Goal: Task Accomplishment & Management: Use online tool/utility

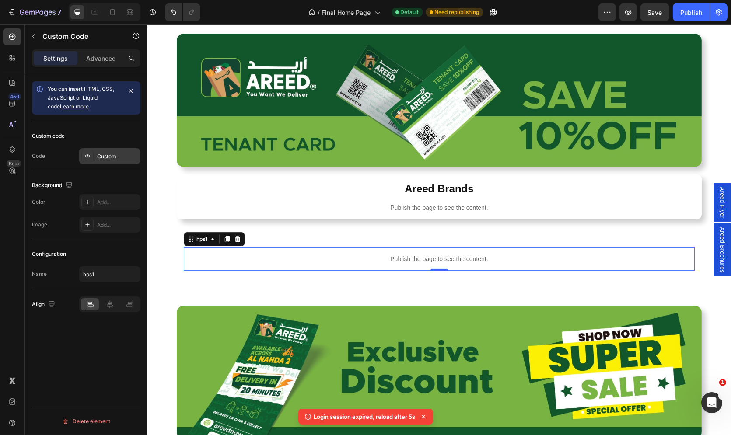
click at [108, 151] on div "Custom" at bounding box center [109, 156] width 61 height 16
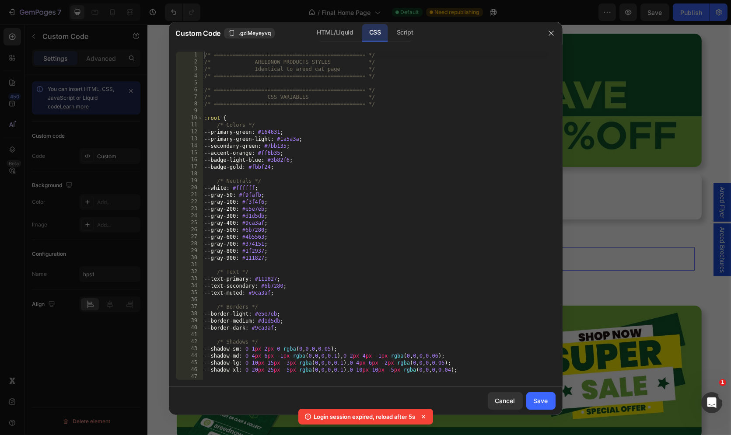
click at [338, 128] on div "/* ================================================ */ /* AREEDNOW PRODUCTS STY…" at bounding box center [374, 223] width 345 height 343
type textarea "} }"
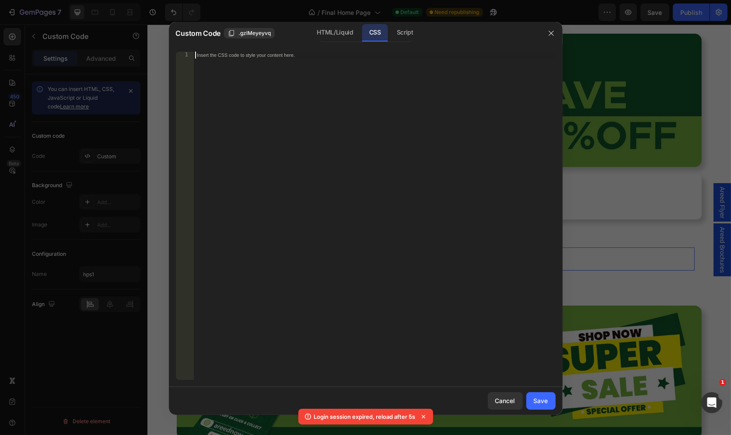
paste textarea "}"
type textarea "}"
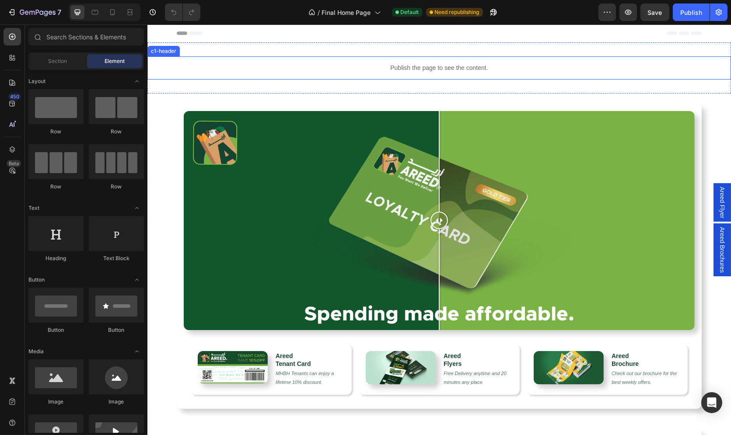
scroll to position [2, 0]
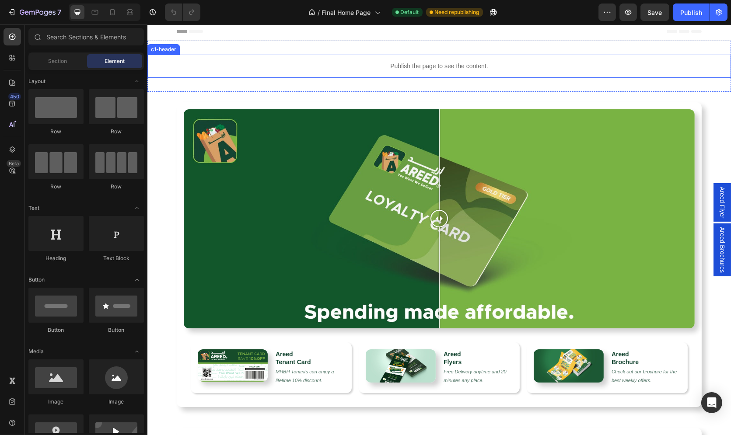
click at [246, 65] on p "Publish the page to see the content." at bounding box center [438, 66] width 583 height 9
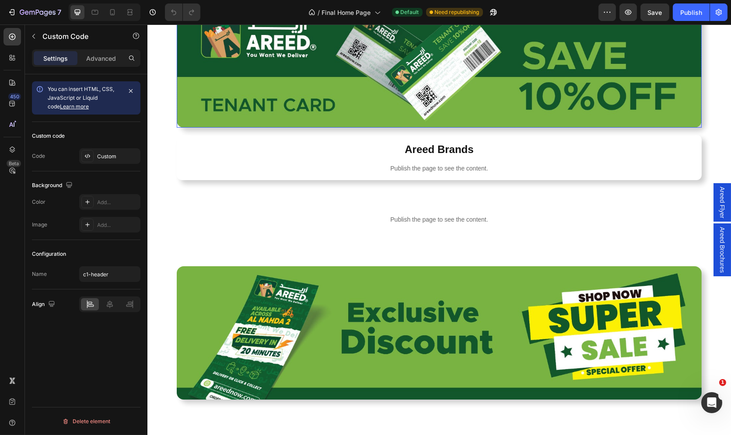
scroll to position [589, 0]
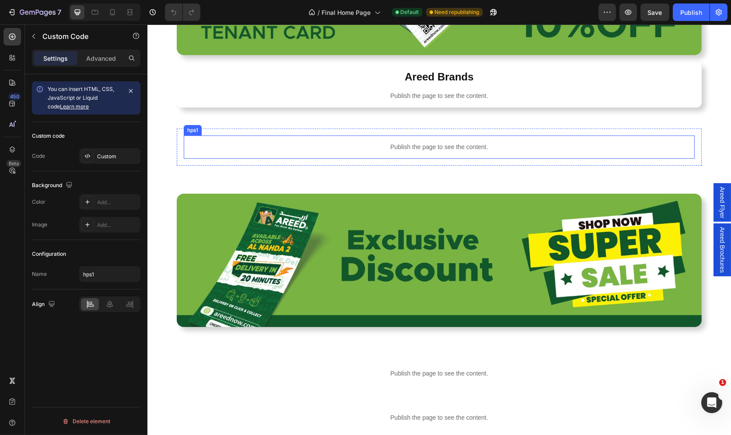
drag, startPoint x: 351, startPoint y: 149, endPoint x: 327, endPoint y: 154, distance: 25.0
click at [351, 148] on p "Publish the page to see the content." at bounding box center [438, 147] width 511 height 9
click at [122, 153] on div "Custom" at bounding box center [117, 157] width 41 height 8
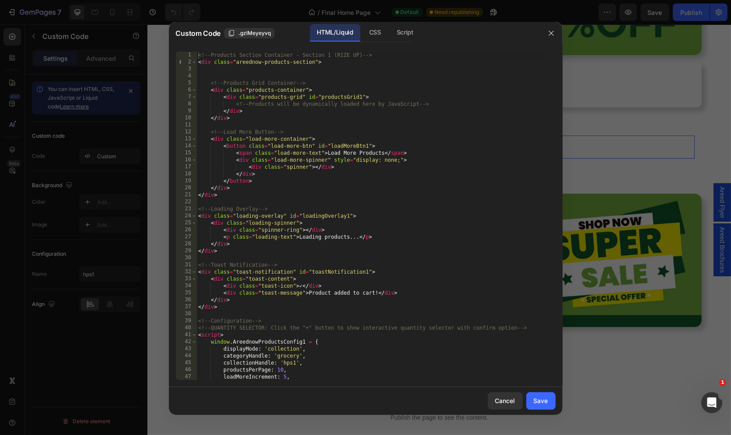
click at [319, 120] on div "<!-- Products Section Container - Section 1 (RIZE UP) --> < div class = "areedn…" at bounding box center [372, 223] width 352 height 343
click at [390, 25] on div "CSS" at bounding box center [405, 32] width 31 height 17
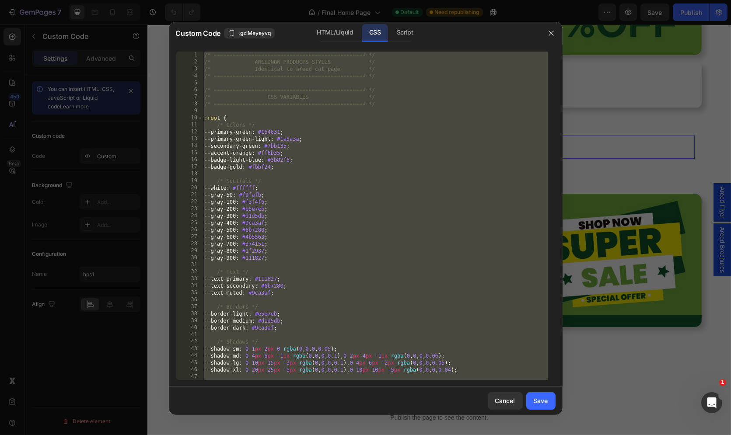
click at [336, 107] on div "/* ================================================ */ /* AREEDNOW PRODUCTS STY…" at bounding box center [374, 223] width 345 height 343
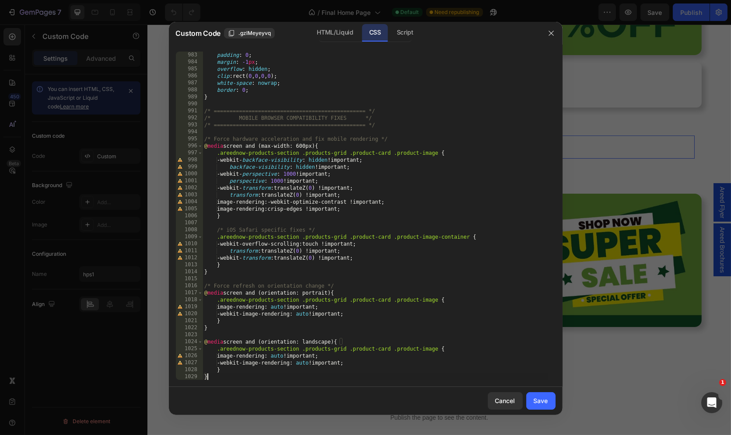
scroll to position [6876, 0]
type textarea "/* ================================================ */ /* AREEDNOW PRODUCTS STY…"
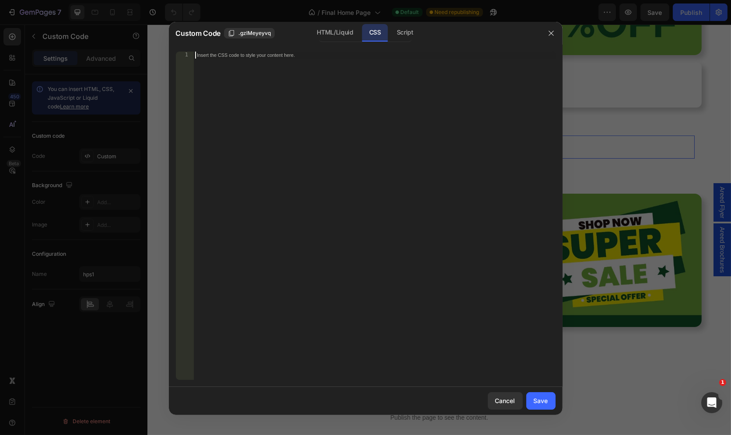
paste textarea "}"
type textarea "}"
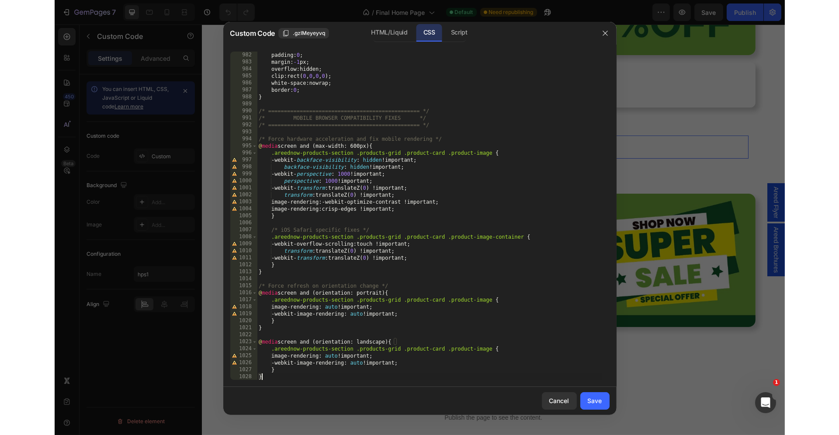
scroll to position [6870, 0]
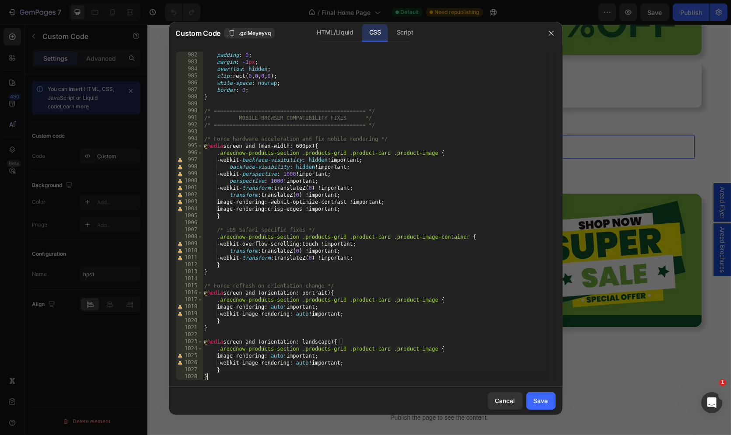
drag, startPoint x: 535, startPoint y: 404, endPoint x: 528, endPoint y: 341, distance: 62.9
click at [535, 404] on div "Save" at bounding box center [540, 400] width 14 height 9
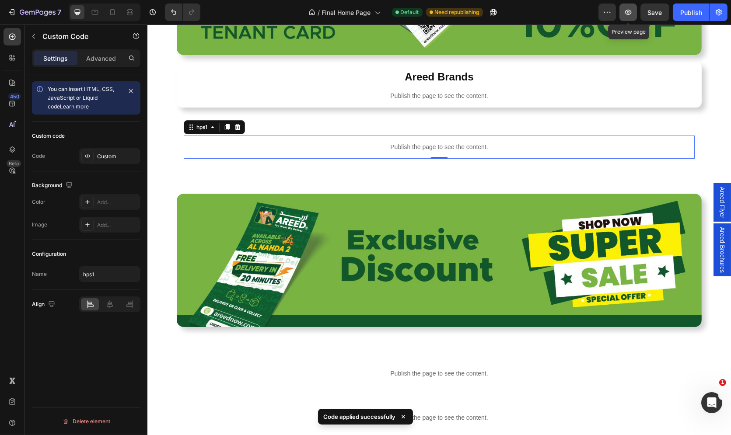
click at [625, 8] on icon "button" at bounding box center [627, 12] width 9 height 9
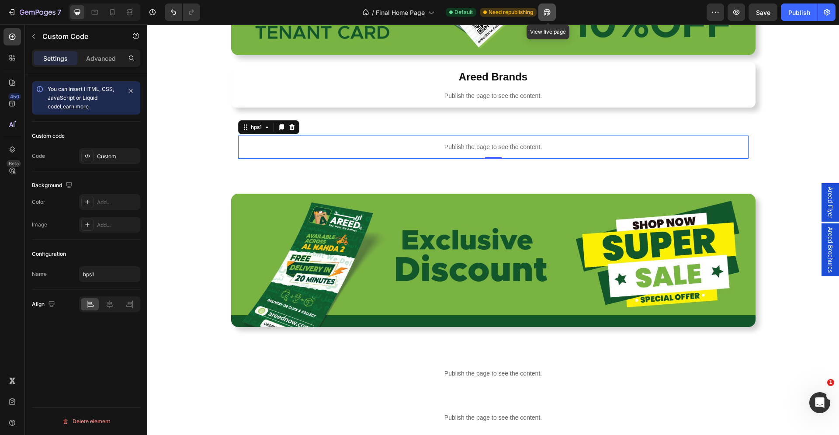
click at [547, 13] on icon "button" at bounding box center [547, 12] width 9 height 9
click at [730, 10] on icon "button" at bounding box center [736, 12] width 9 height 9
click at [111, 153] on div "Custom" at bounding box center [117, 157] width 41 height 8
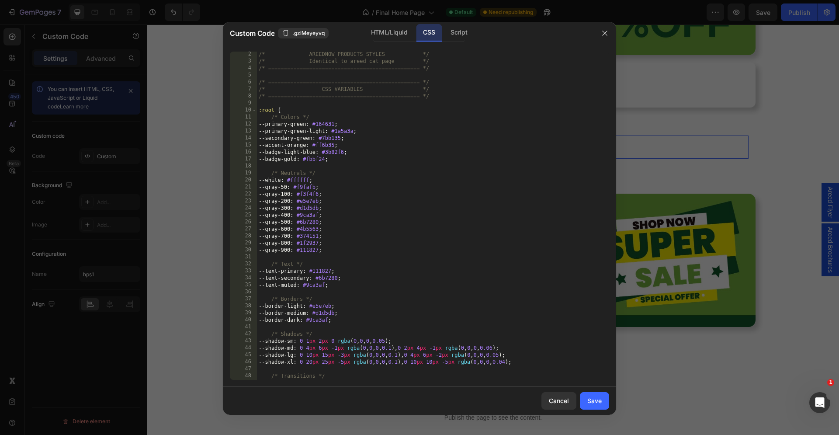
scroll to position [7, 0]
click at [425, 199] on div "/* AREEDNOW PRODUCTS STYLES */ /* Identical to areed_cat_page */ /* ===========…" at bounding box center [429, 222] width 345 height 343
type textarea "} }"
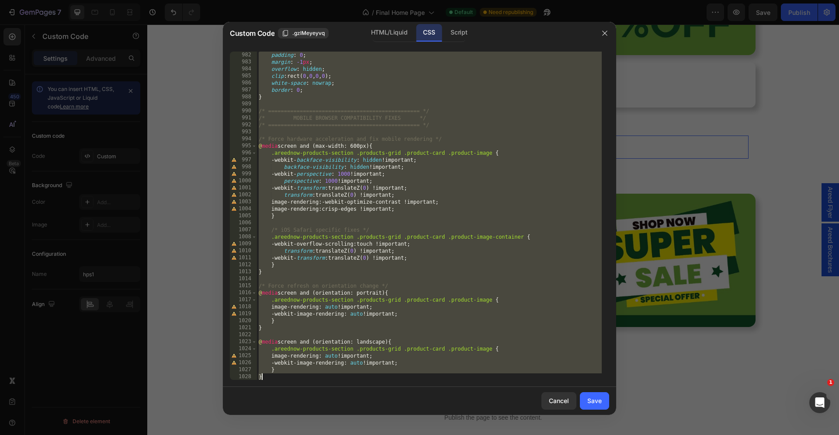
paste textarea "}"
type textarea "}"
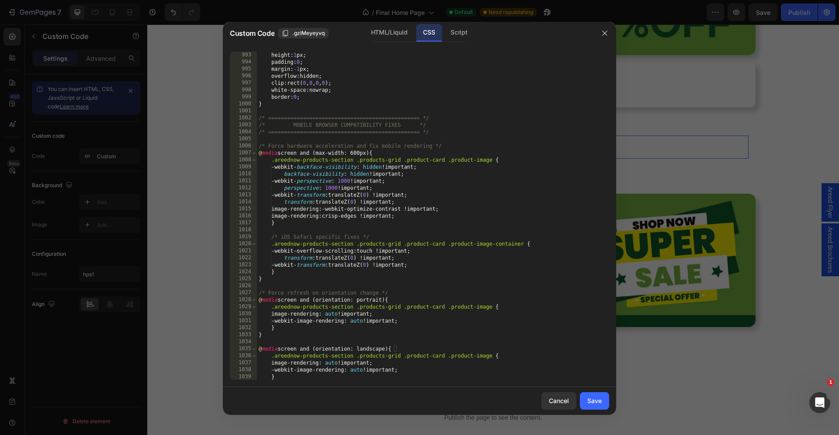
scroll to position [6946, 0]
click at [597, 401] on div "Save" at bounding box center [595, 400] width 14 height 9
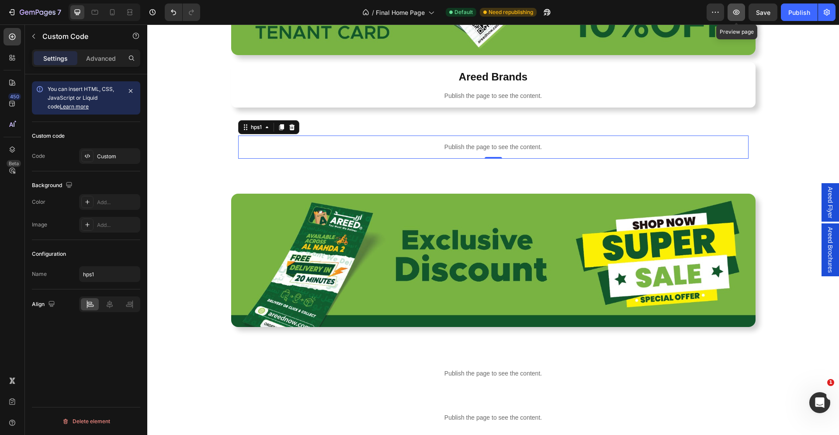
click at [730, 7] on button "button" at bounding box center [736, 11] width 17 height 17
click at [103, 154] on div "Custom" at bounding box center [117, 157] width 41 height 8
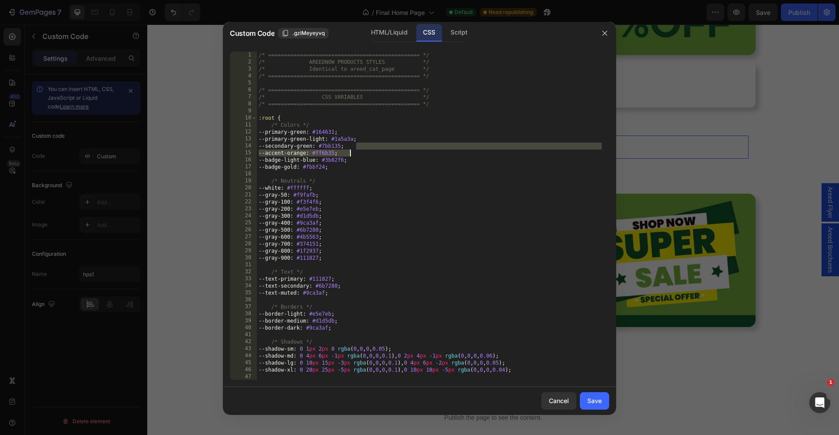
click at [374, 150] on div "/* ================================================ */ /* AREEDNOW PRODUCTS STY…" at bounding box center [429, 223] width 345 height 343
type textarea "} }"
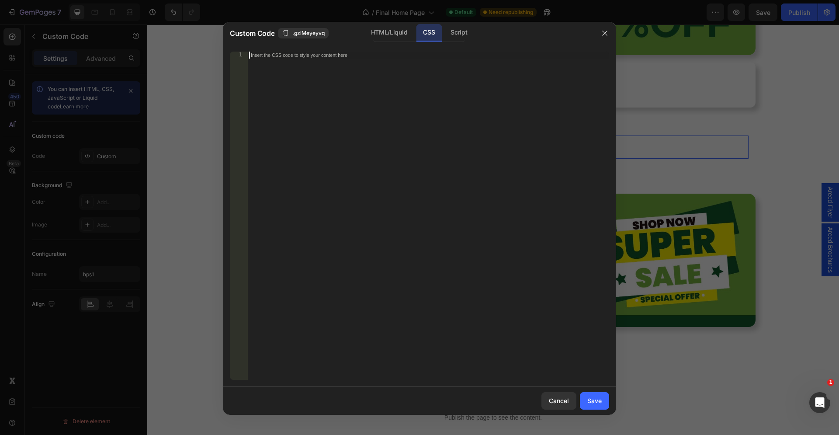
paste textarea "}"
type textarea "}"
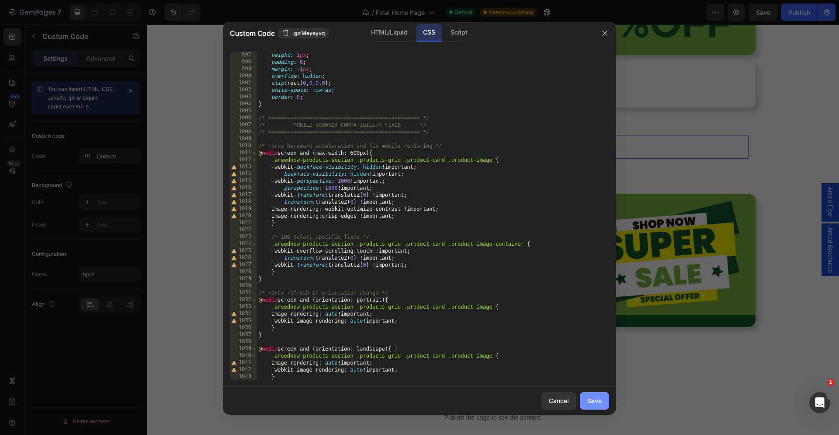
click at [592, 403] on div "Save" at bounding box center [595, 400] width 14 height 9
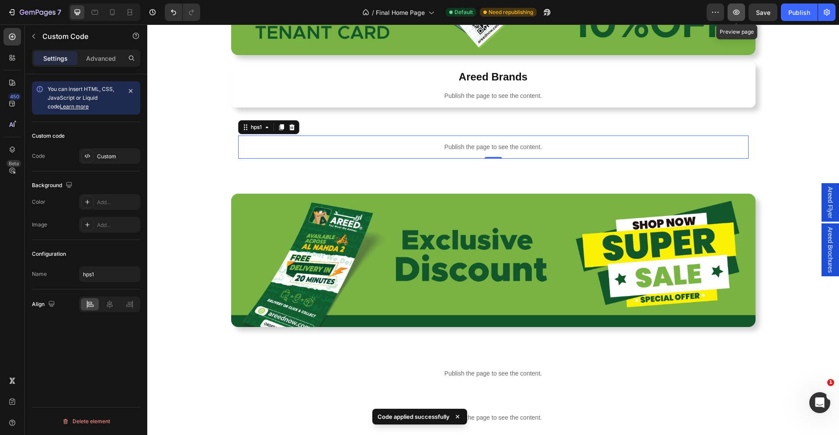
click at [730, 9] on button "button" at bounding box center [736, 11] width 17 height 17
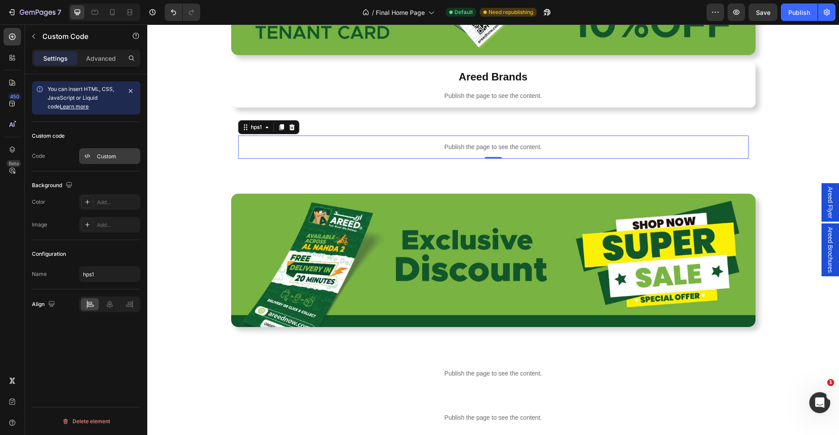
click at [108, 157] on div "Custom" at bounding box center [117, 157] width 41 height 8
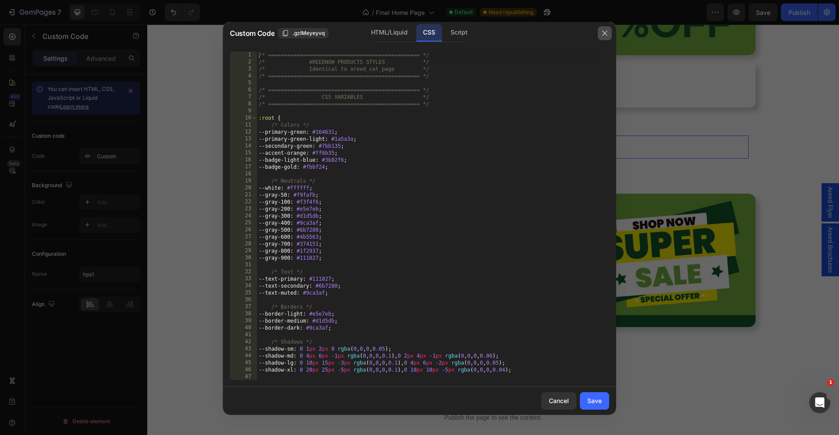
click at [603, 35] on icon "button" at bounding box center [604, 33] width 5 height 5
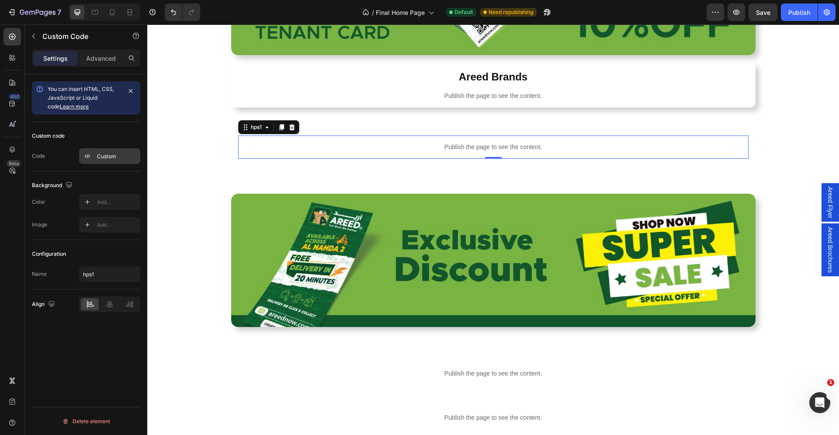
click at [92, 153] on div at bounding box center [87, 156] width 12 height 12
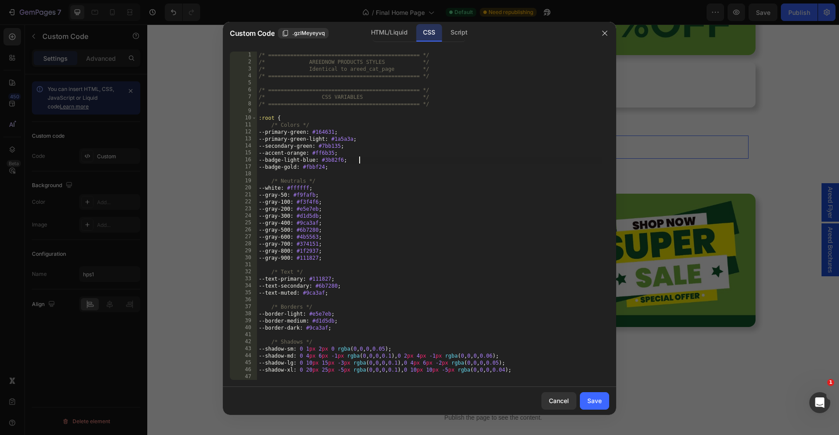
click at [373, 163] on div "/* ================================================ */ /* AREEDNOW PRODUCTS STY…" at bounding box center [429, 223] width 345 height 343
type textarea "} }"
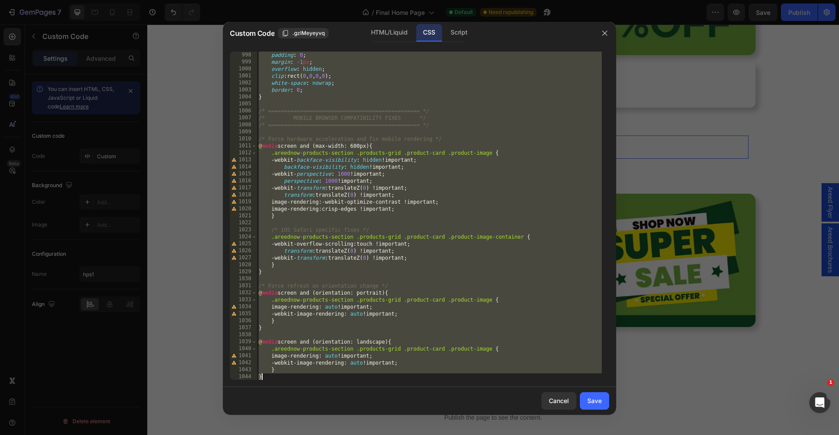
scroll to position [6981, 0]
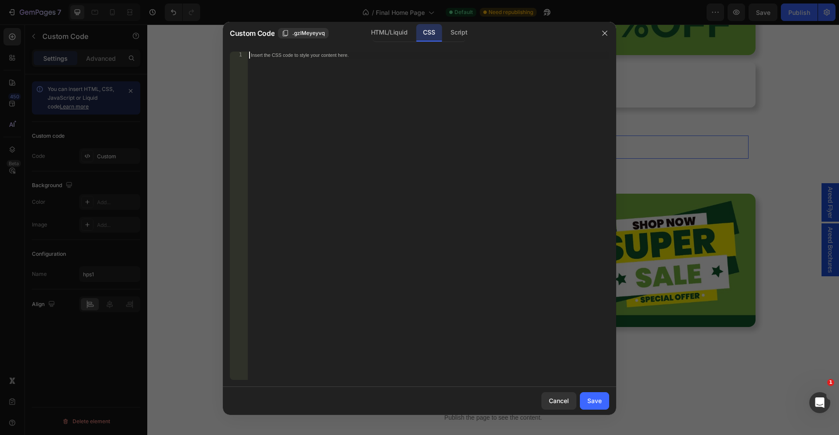
paste textarea "}"
type textarea "}"
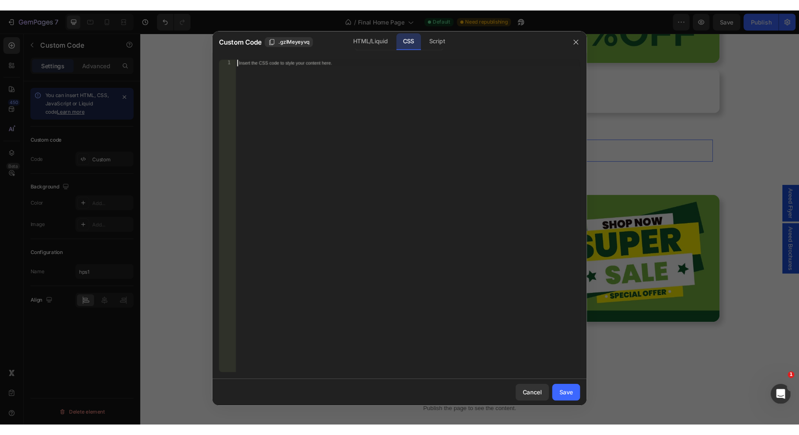
scroll to position [7184, 0]
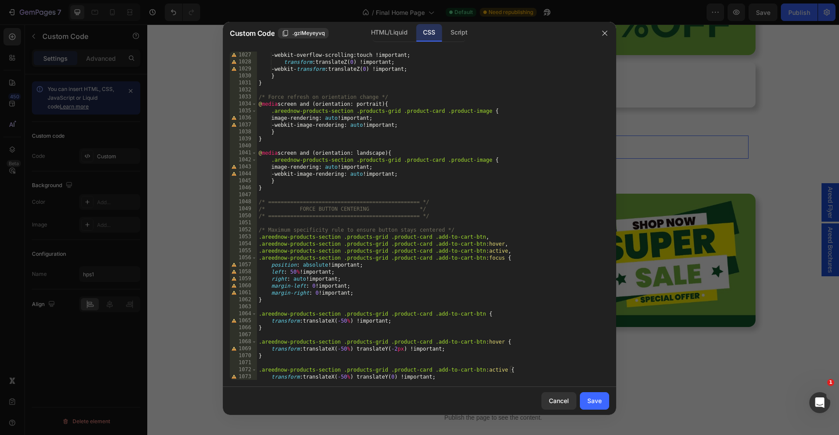
click at [586, 400] on button "Save" at bounding box center [594, 400] width 29 height 17
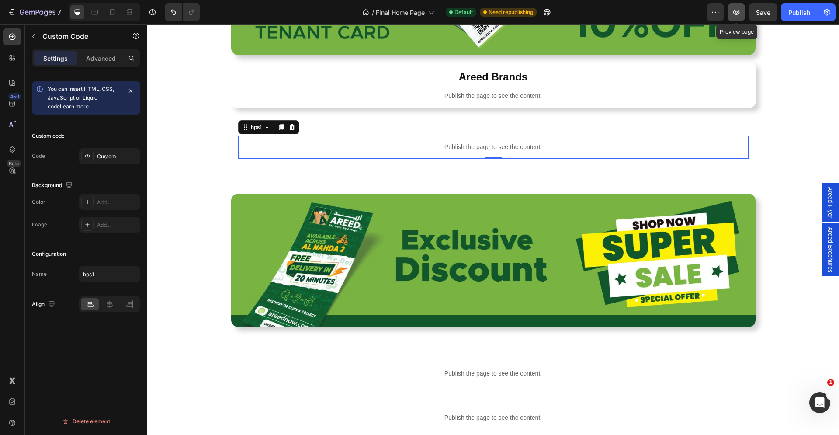
click at [730, 10] on icon "button" at bounding box center [737, 12] width 7 height 5
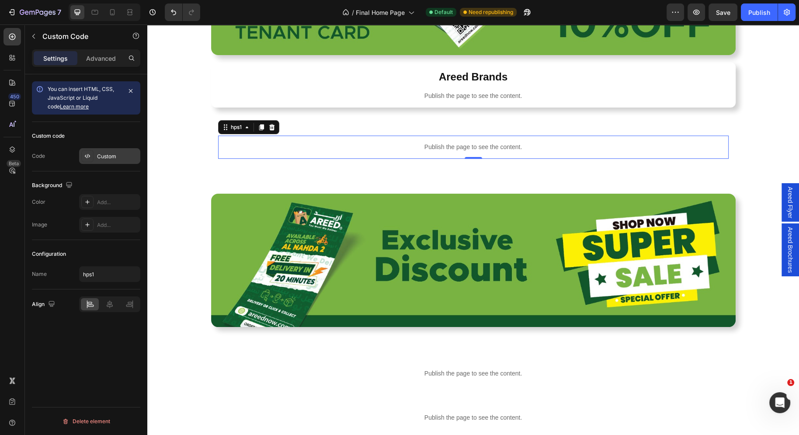
click at [114, 157] on div "Custom" at bounding box center [117, 157] width 41 height 8
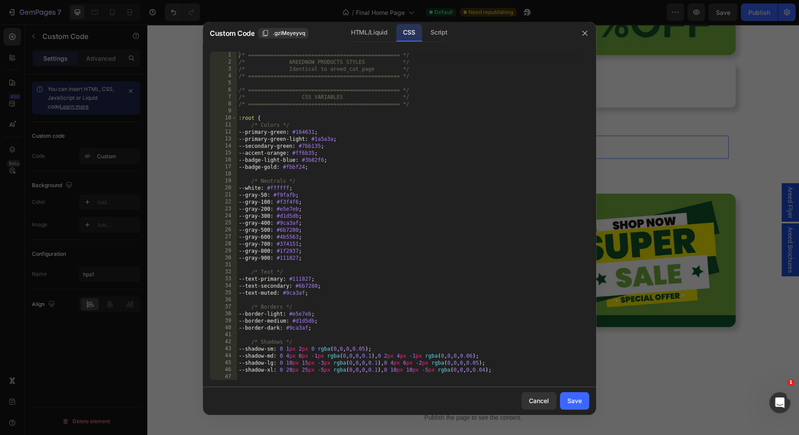
click at [388, 96] on div "/* ================================================ */ /* AREEDNOW PRODUCTS STY…" at bounding box center [409, 223] width 345 height 343
type textarea "transform: translateX(-50%) translateY(0) !important; }"
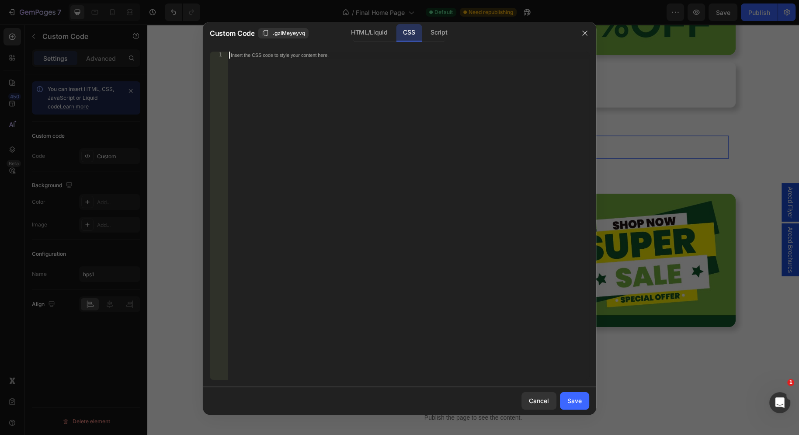
paste textarea "}"
type textarea "}"
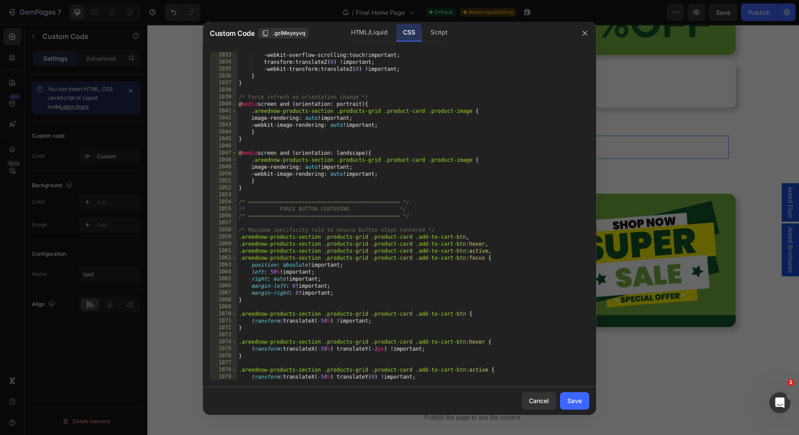
scroll to position [7226, 0]
click at [568, 395] on button "Save" at bounding box center [574, 400] width 29 height 17
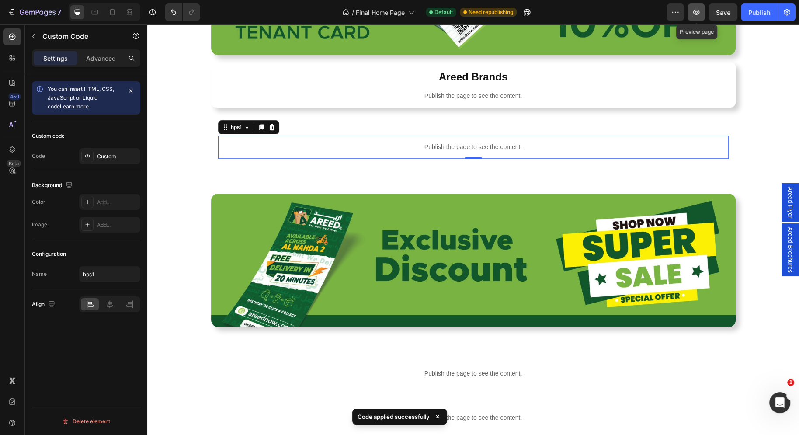
click at [696, 7] on button "button" at bounding box center [696, 11] width 17 height 17
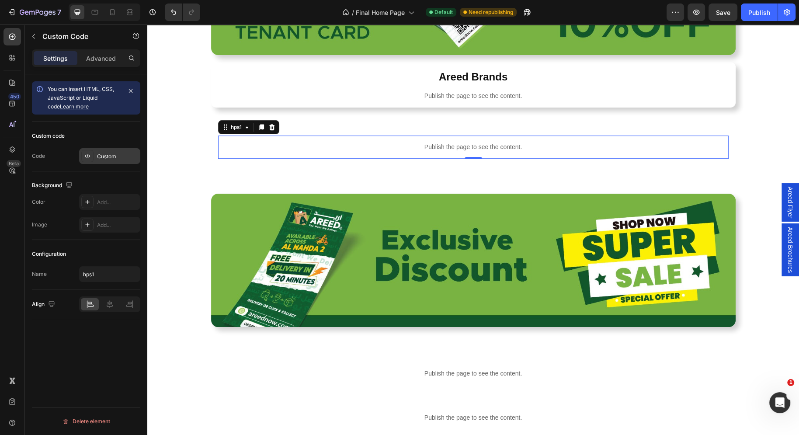
click at [84, 156] on icon at bounding box center [87, 156] width 7 height 7
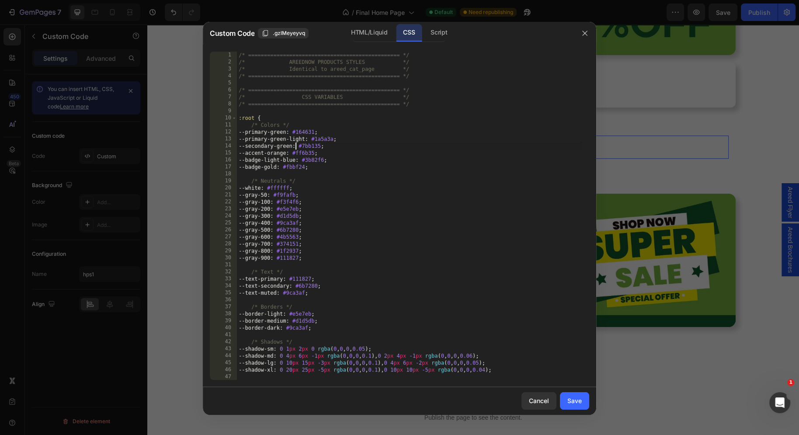
click at [294, 148] on div "/* ================================================ */ /* AREEDNOW PRODUCTS STY…" at bounding box center [409, 223] width 345 height 343
type textarea "transform: translateX(-50%) translateY(0) !important; }"
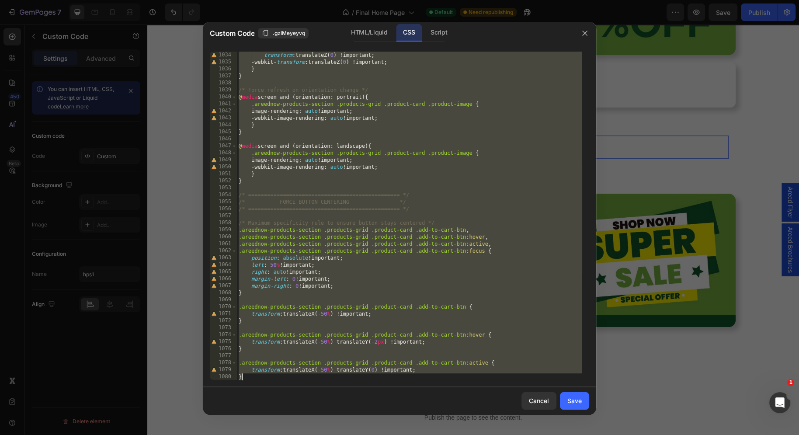
scroll to position [7233, 0]
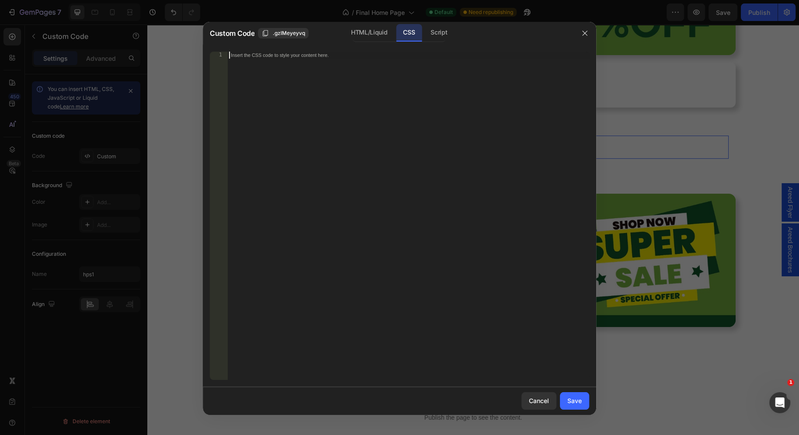
paste textarea "}"
type textarea "}"
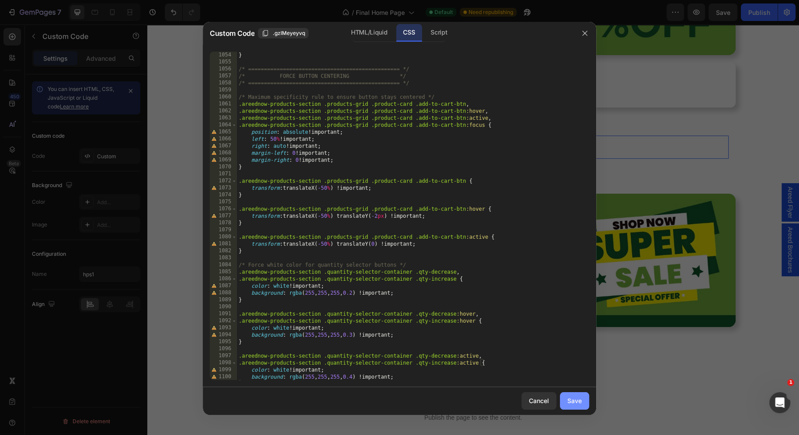
click at [575, 403] on div "Save" at bounding box center [575, 400] width 14 height 9
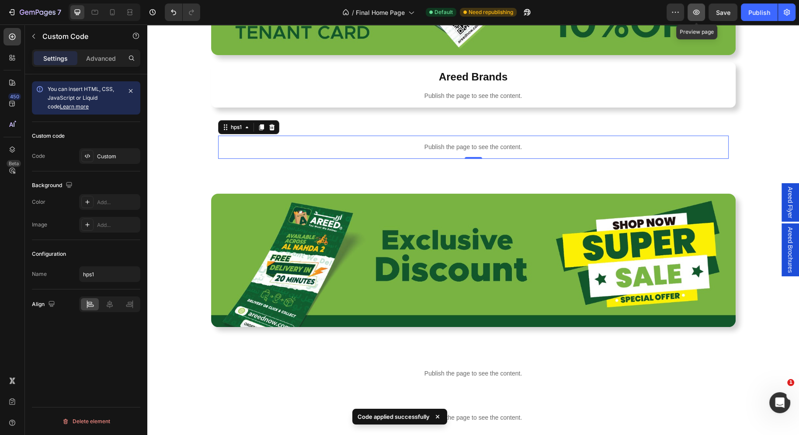
click at [702, 12] on button "button" at bounding box center [696, 11] width 17 height 17
